Goal: Information Seeking & Learning: Learn about a topic

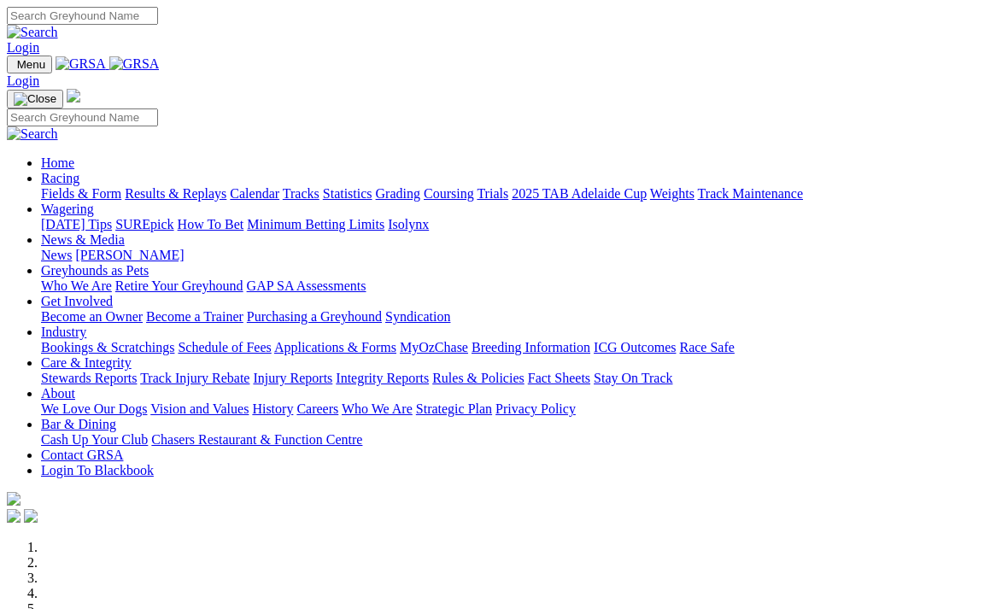
click at [82, 186] on link "Fields & Form" at bounding box center [81, 193] width 80 height 15
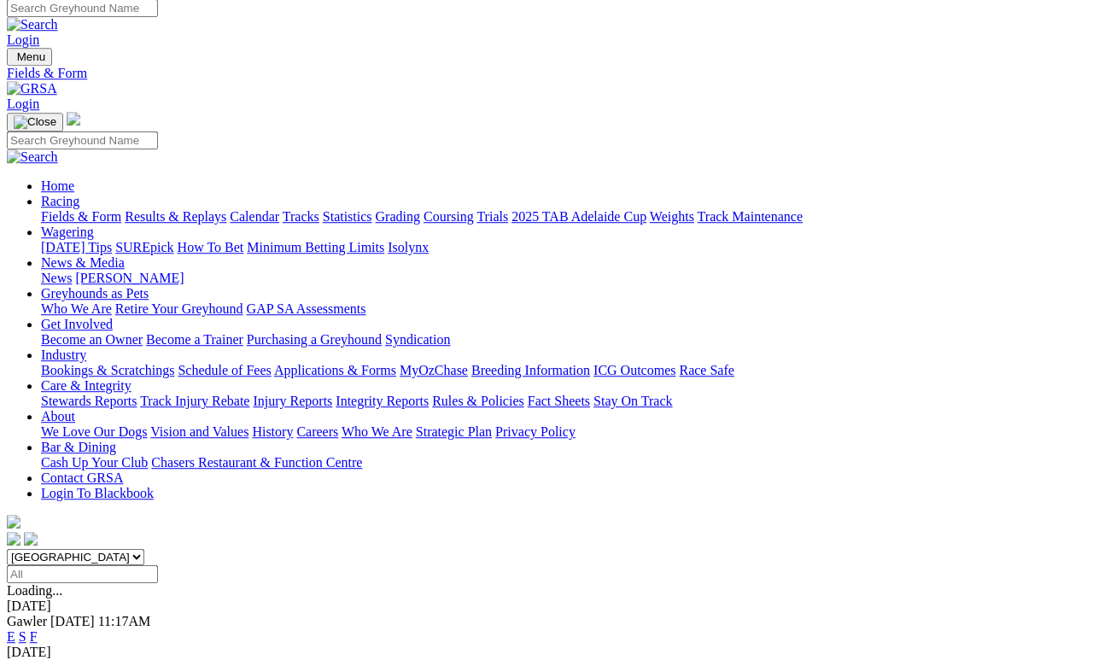
scroll to position [8, 0]
select select "[GEOGRAPHIC_DATA]"
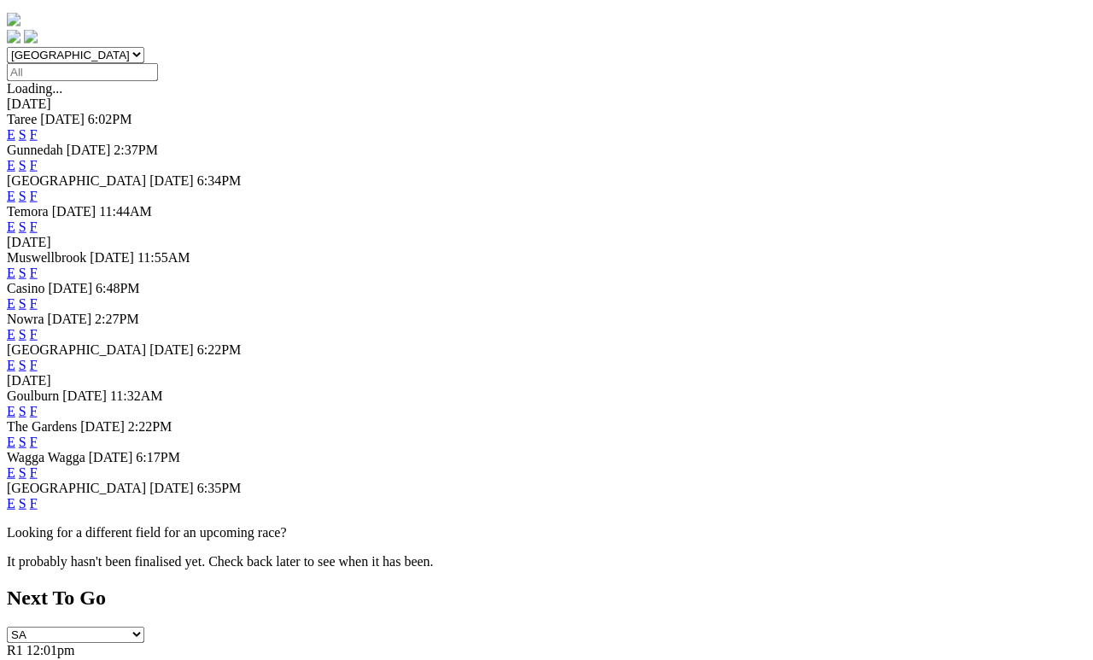
scroll to position [511, 0]
click at [38, 510] on link "F" at bounding box center [34, 502] width 8 height 15
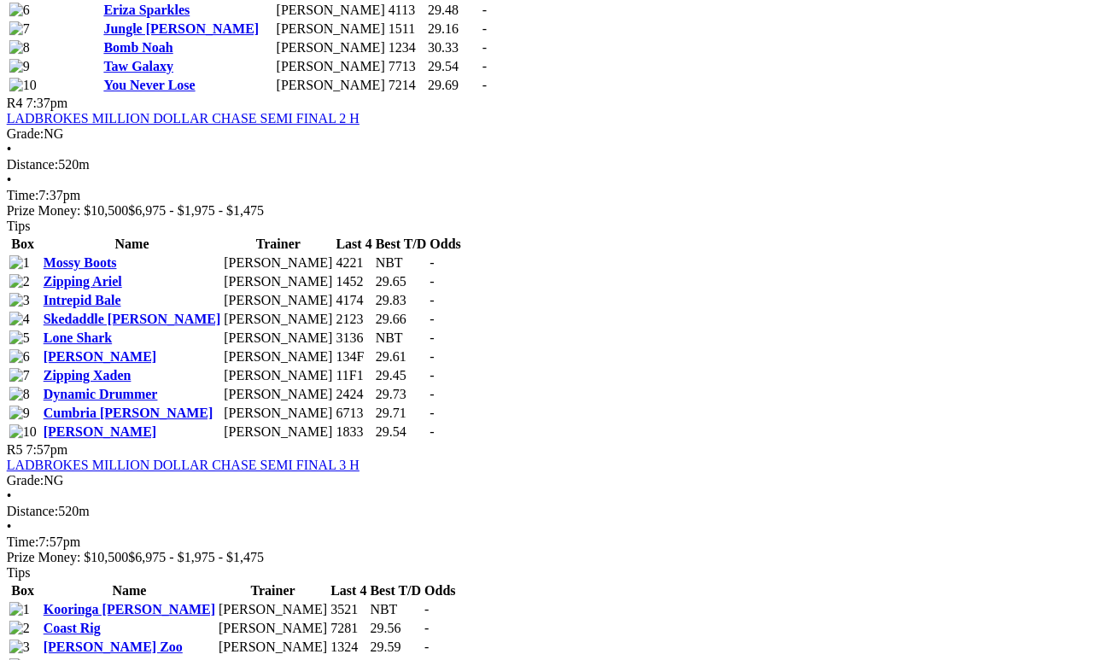
scroll to position [1746, 0]
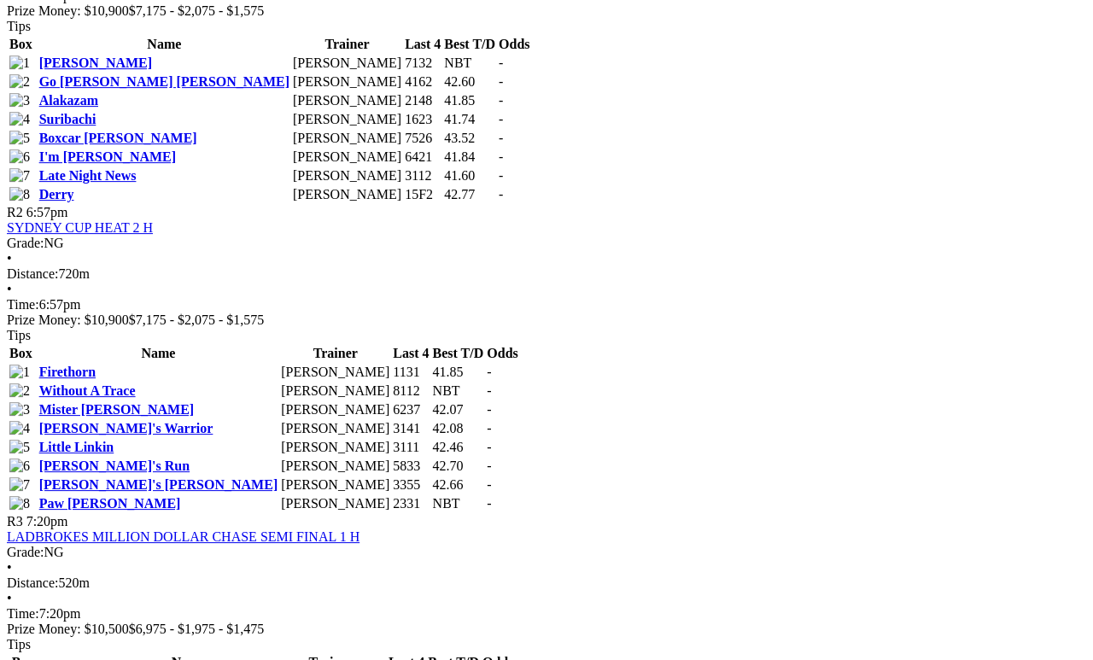
scroll to position [973, 0]
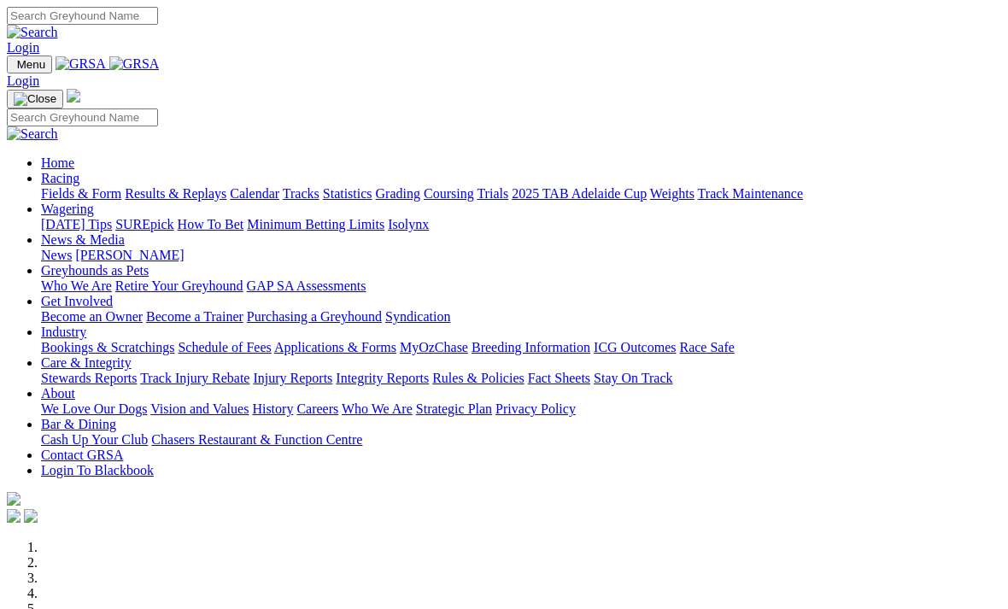
click at [55, 186] on link "Fields & Form" at bounding box center [81, 193] width 80 height 15
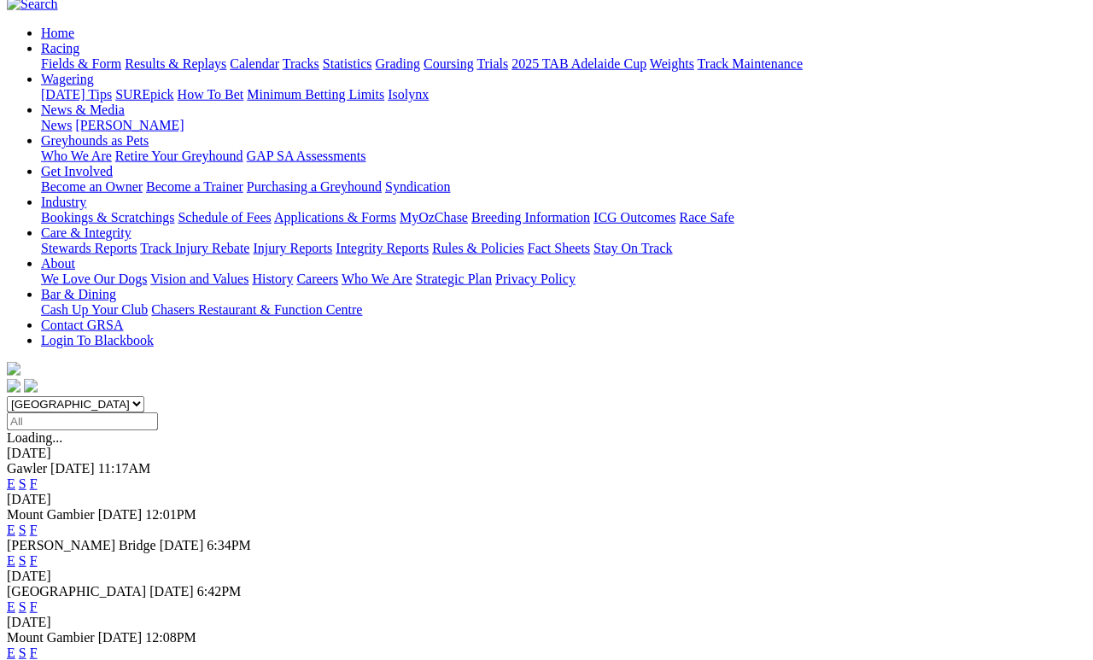
scroll to position [161, 0]
click at [38, 599] on link "F" at bounding box center [34, 606] width 8 height 15
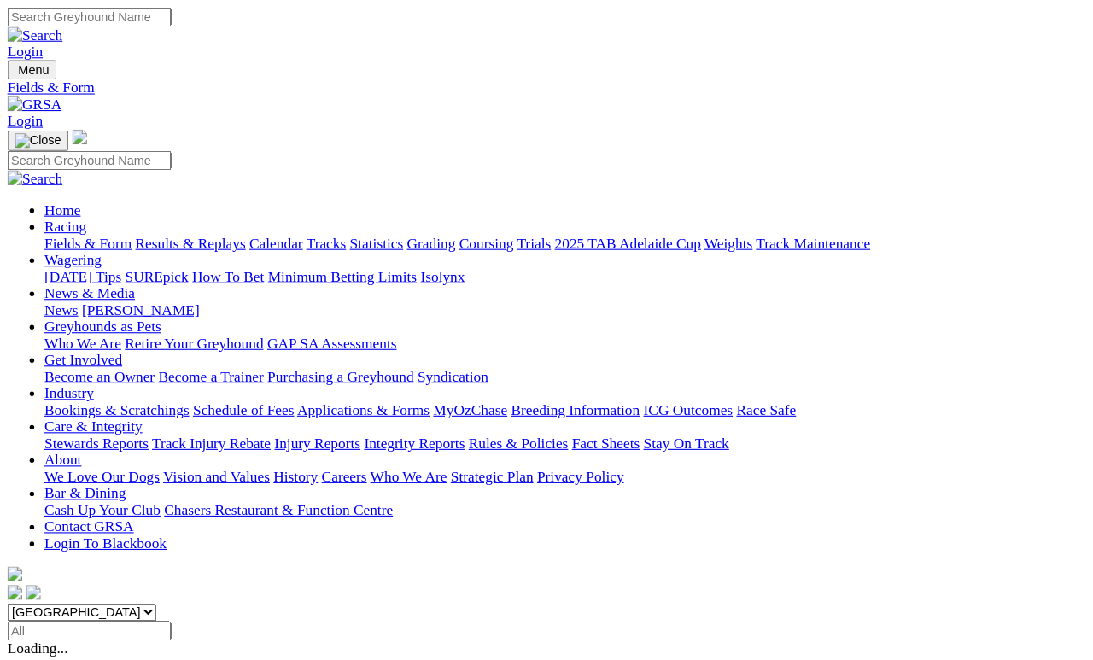
scroll to position [231, 0]
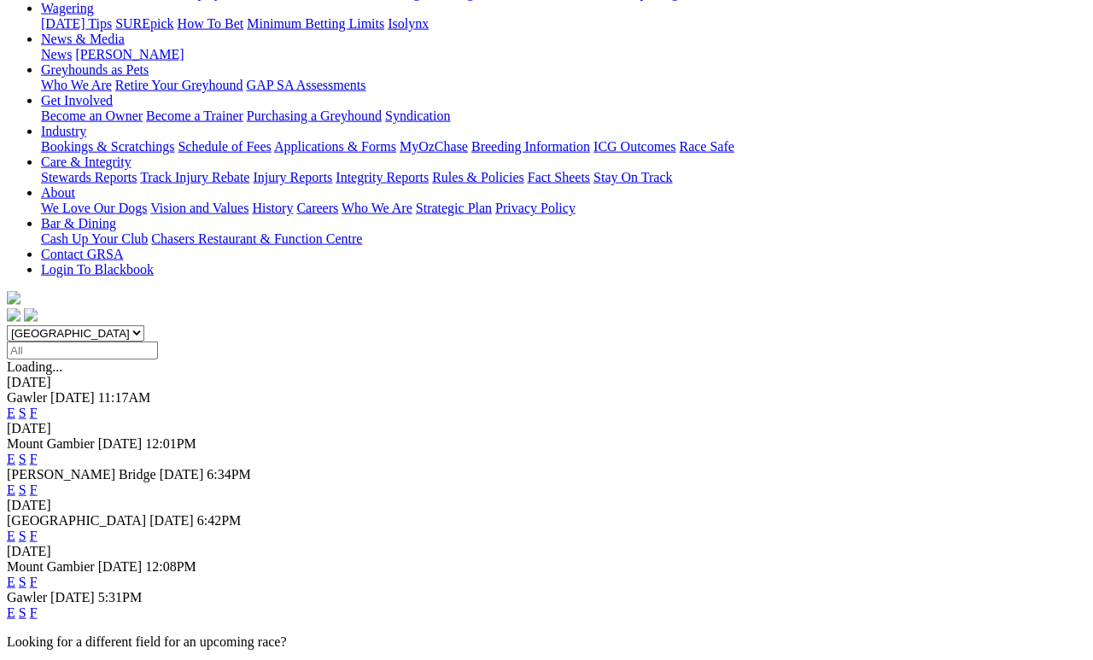
click at [38, 575] on link "F" at bounding box center [34, 582] width 8 height 15
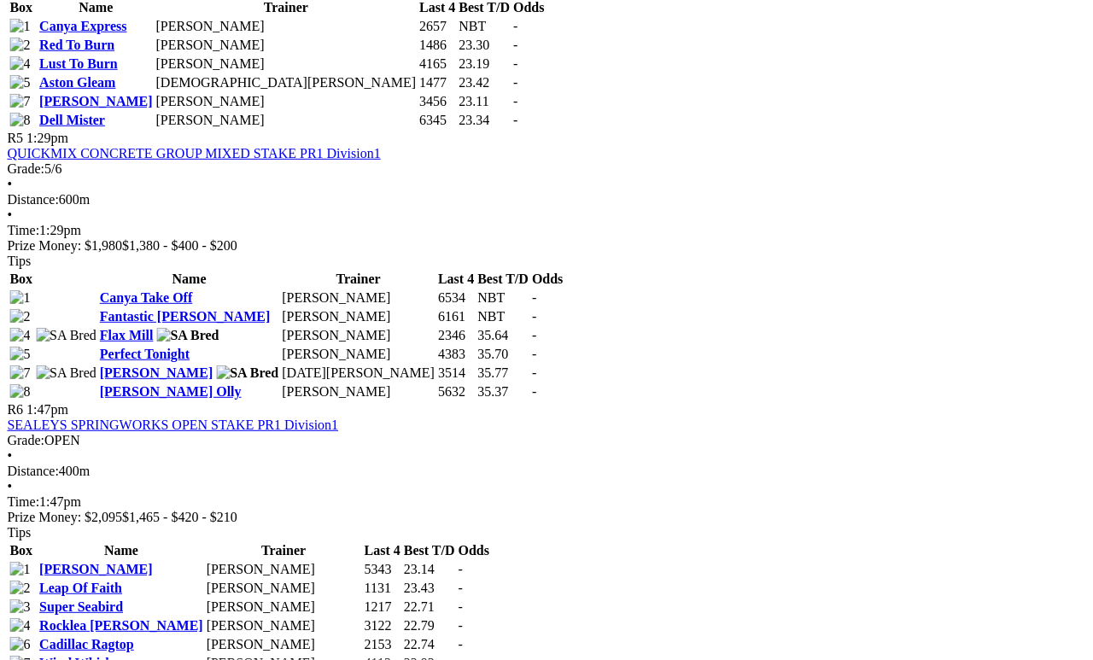
scroll to position [1900, 4]
